Goal: Information Seeking & Learning: Find specific page/section

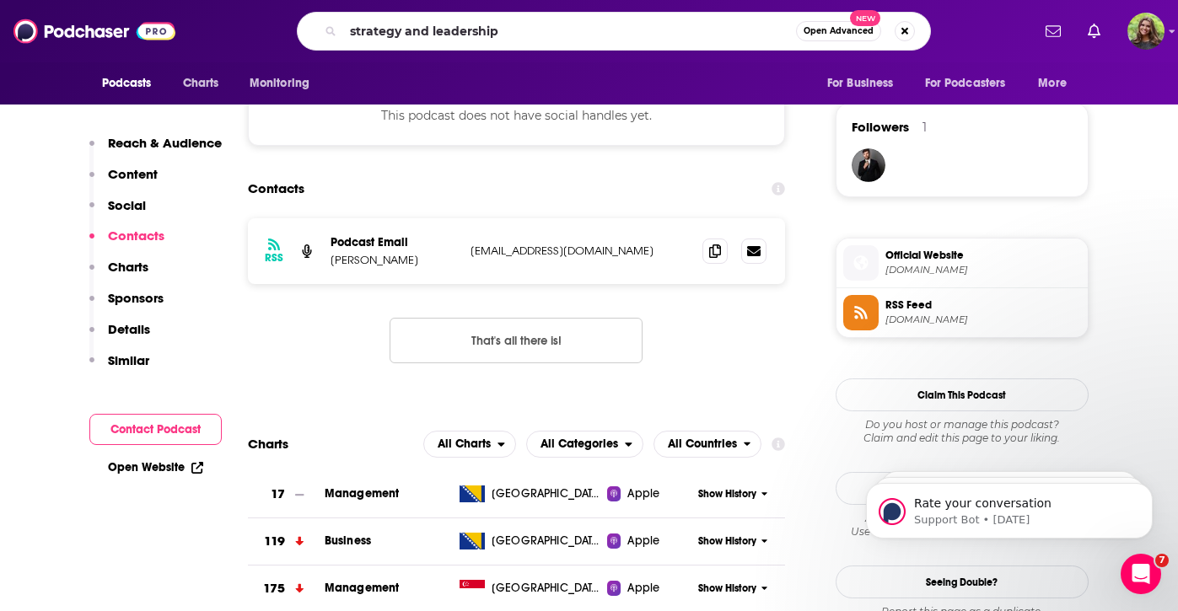
type input "strategy and leadership"
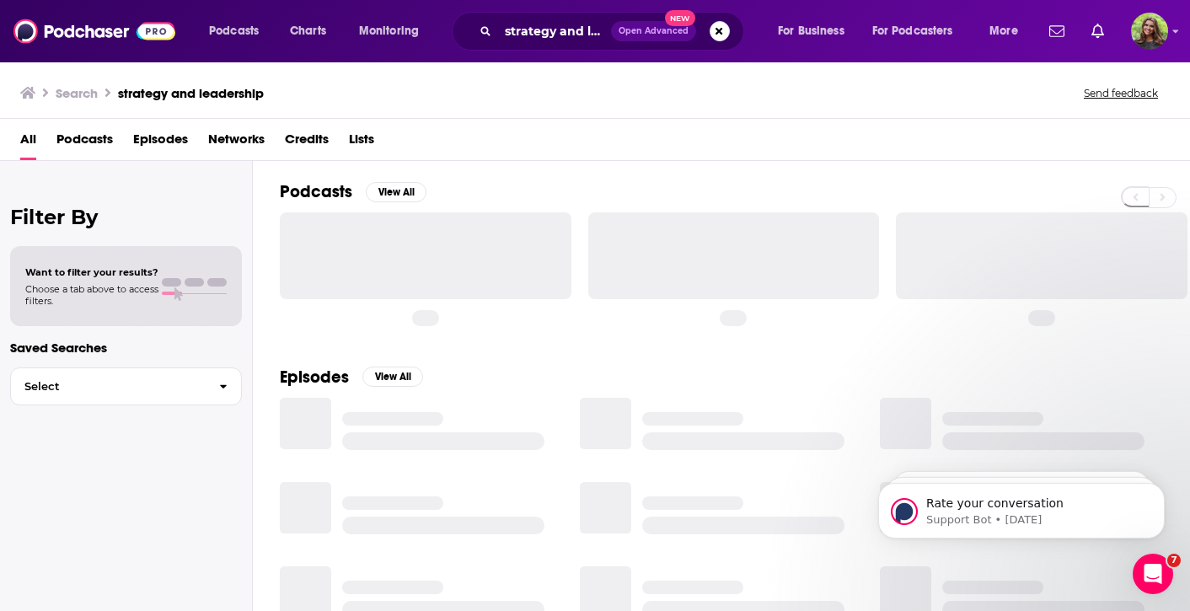
click at [99, 131] on span "Podcasts" at bounding box center [84, 143] width 56 height 35
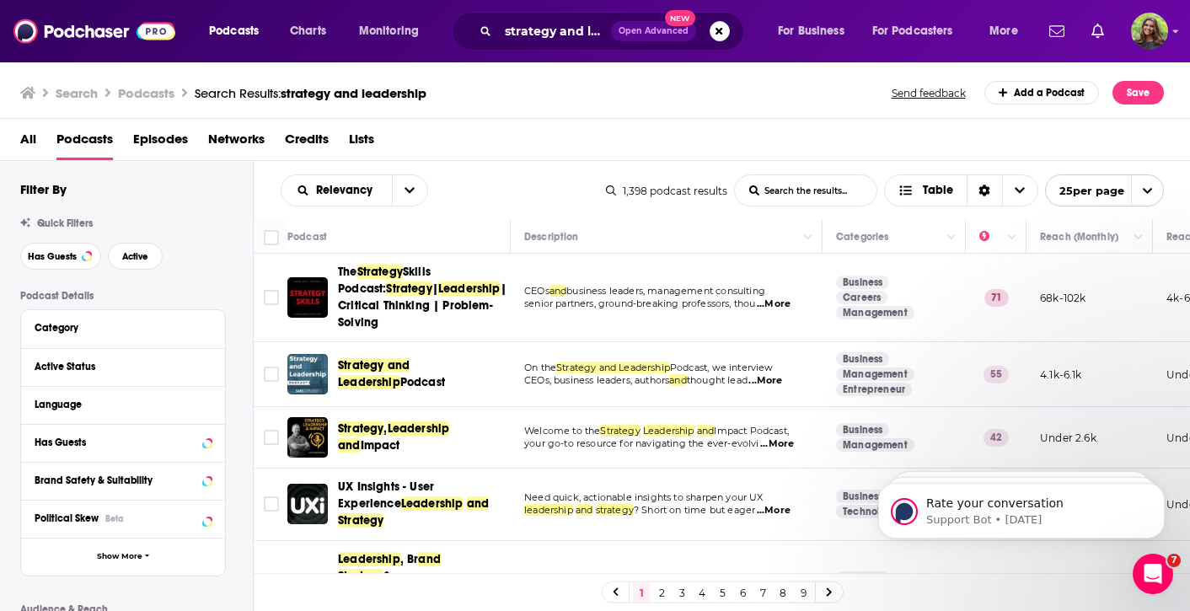
click at [382, 366] on div "Podcasts Charts Monitoring strategy and leadership Open Advanced New For Busine…" at bounding box center [595, 305] width 1190 height 611
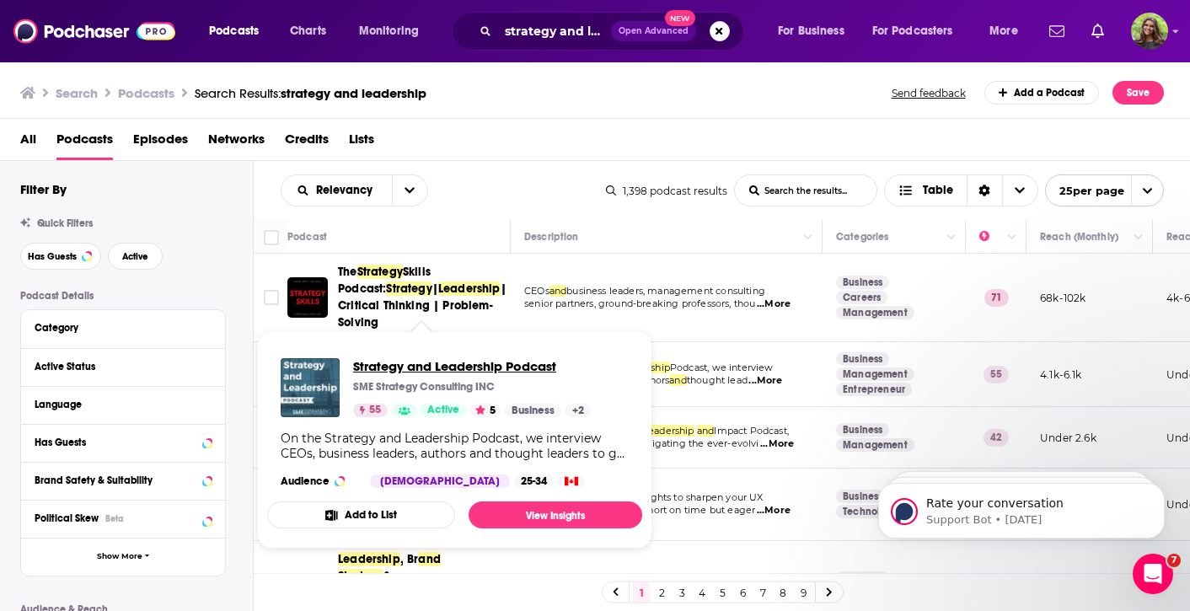
click at [398, 365] on span "Strategy and Leadership Podcast" at bounding box center [472, 366] width 238 height 16
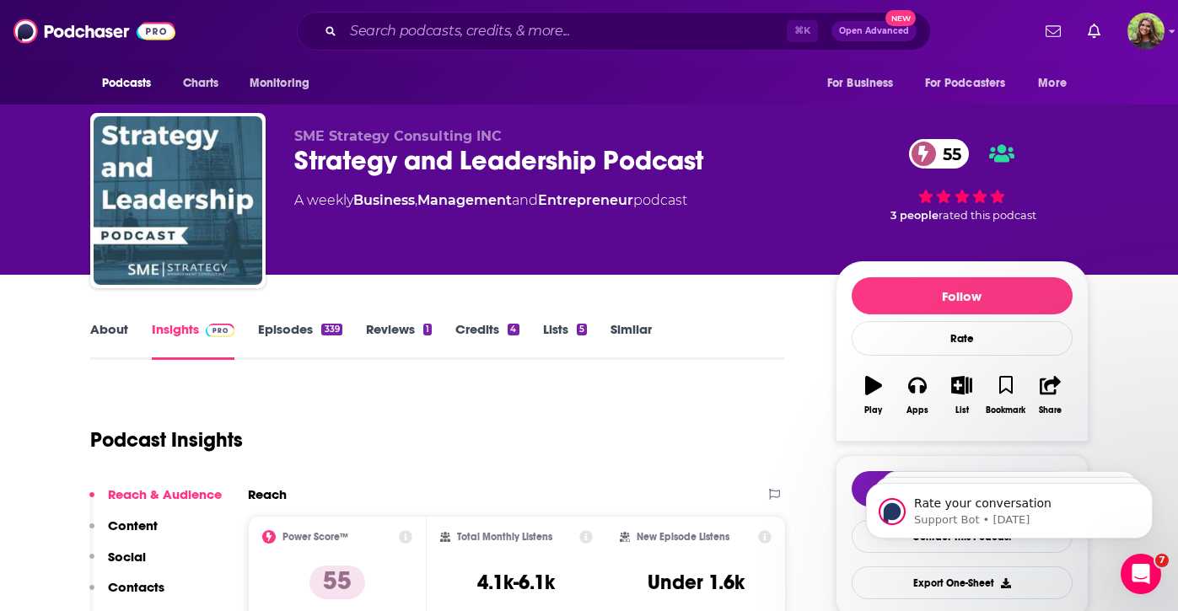
click at [485, 25] on div "⌘ K Open Advanced New" at bounding box center [614, 31] width 634 height 39
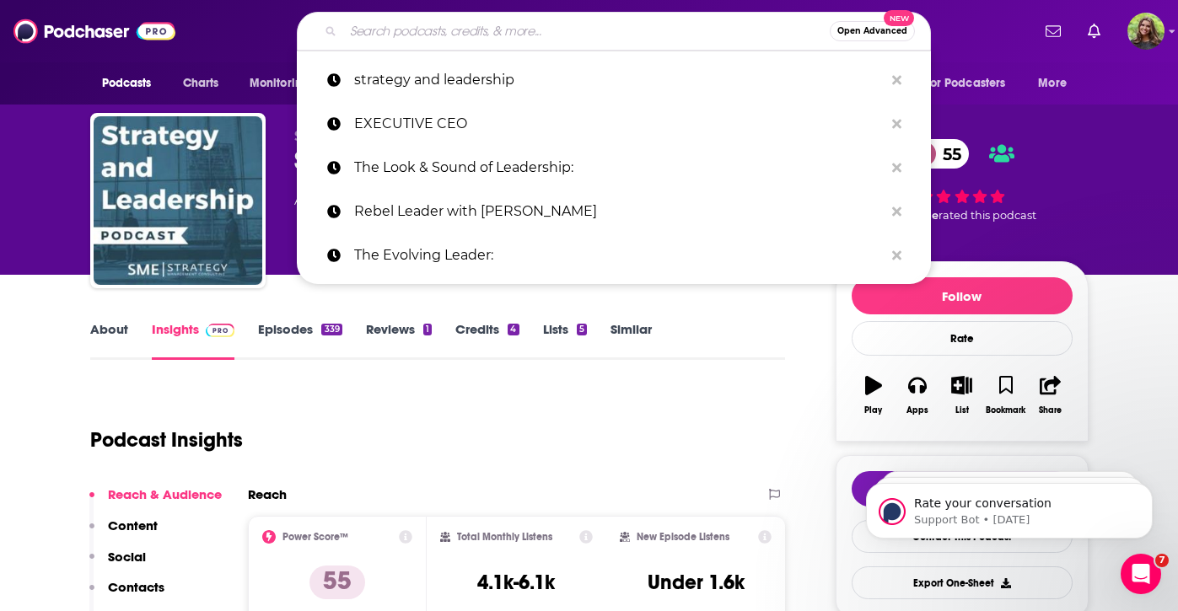
click at [511, 30] on input "Search podcasts, credits, & more..." at bounding box center [586, 31] width 486 height 27
paste input "This is Growth"
type input "This is Growth"
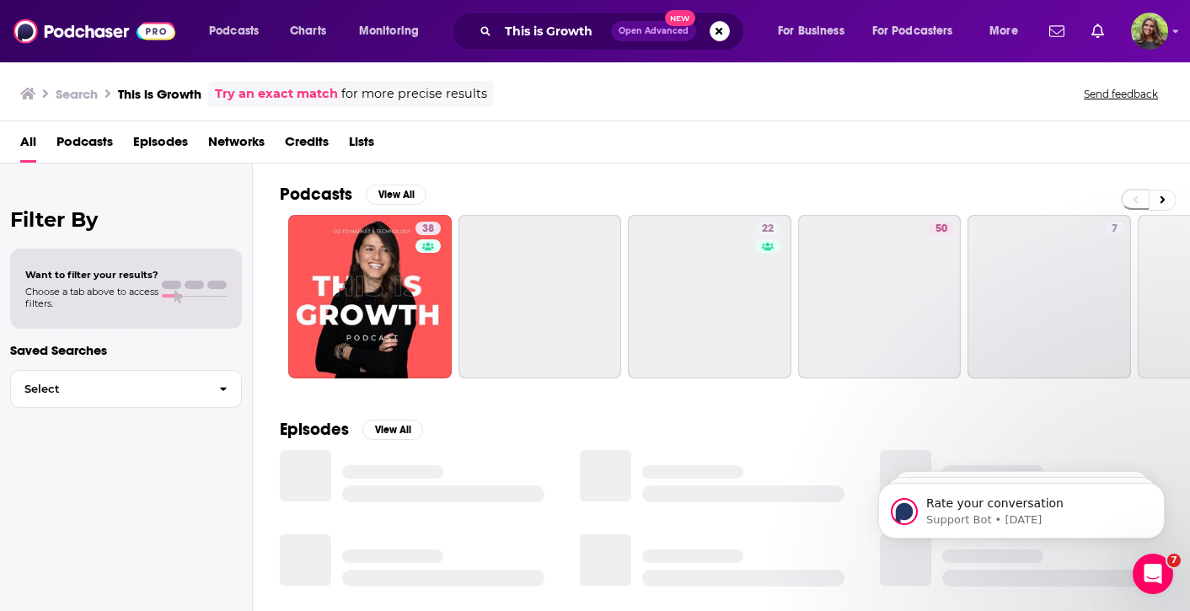
click at [91, 137] on span "Podcasts" at bounding box center [84, 145] width 56 height 35
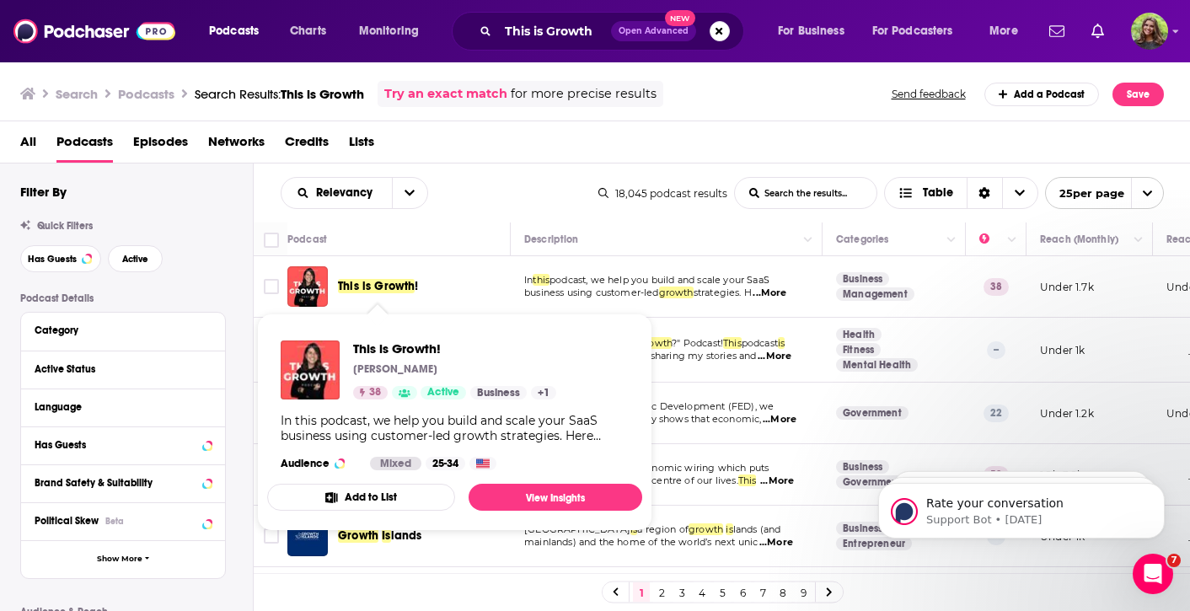
click at [402, 290] on span "This is Growth" at bounding box center [376, 286] width 77 height 14
